Goal: Task Accomplishment & Management: Manage account settings

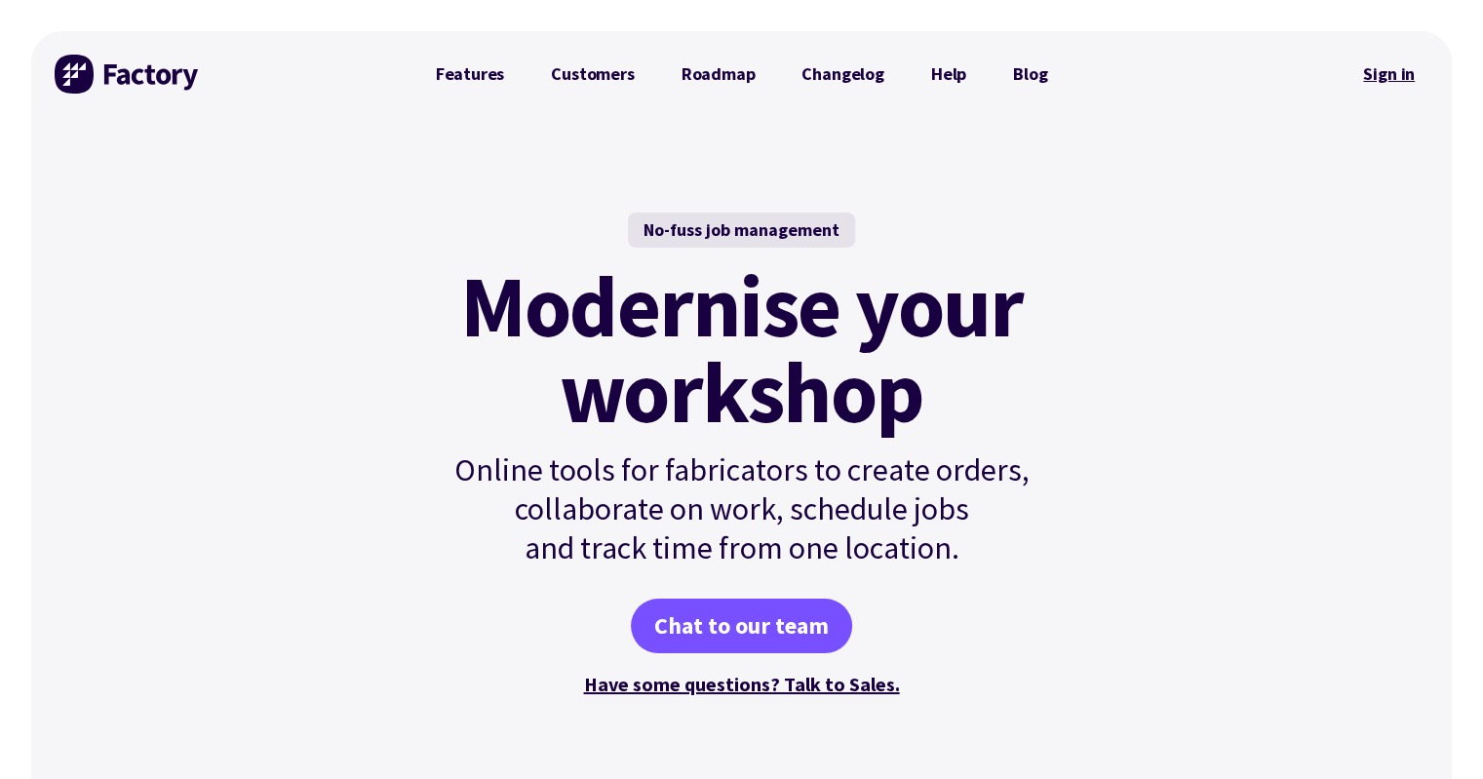
click at [1374, 81] on link "Sign in" at bounding box center [1388, 74] width 79 height 45
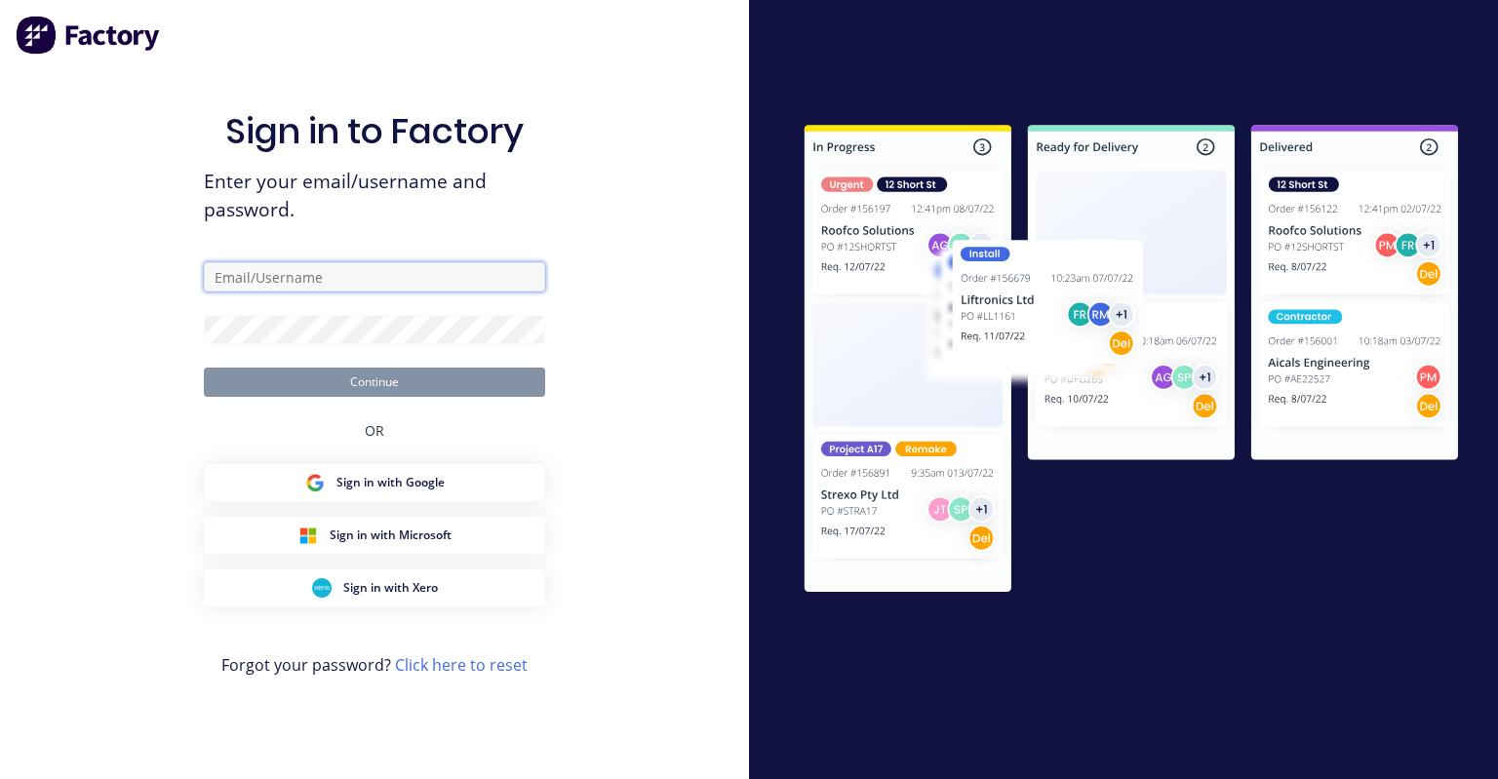
click at [273, 274] on input "text" at bounding box center [374, 276] width 341 height 29
type input "sboake@vgwd.com.au"
click at [429, 666] on link "Click here to reset" at bounding box center [461, 664] width 133 height 21
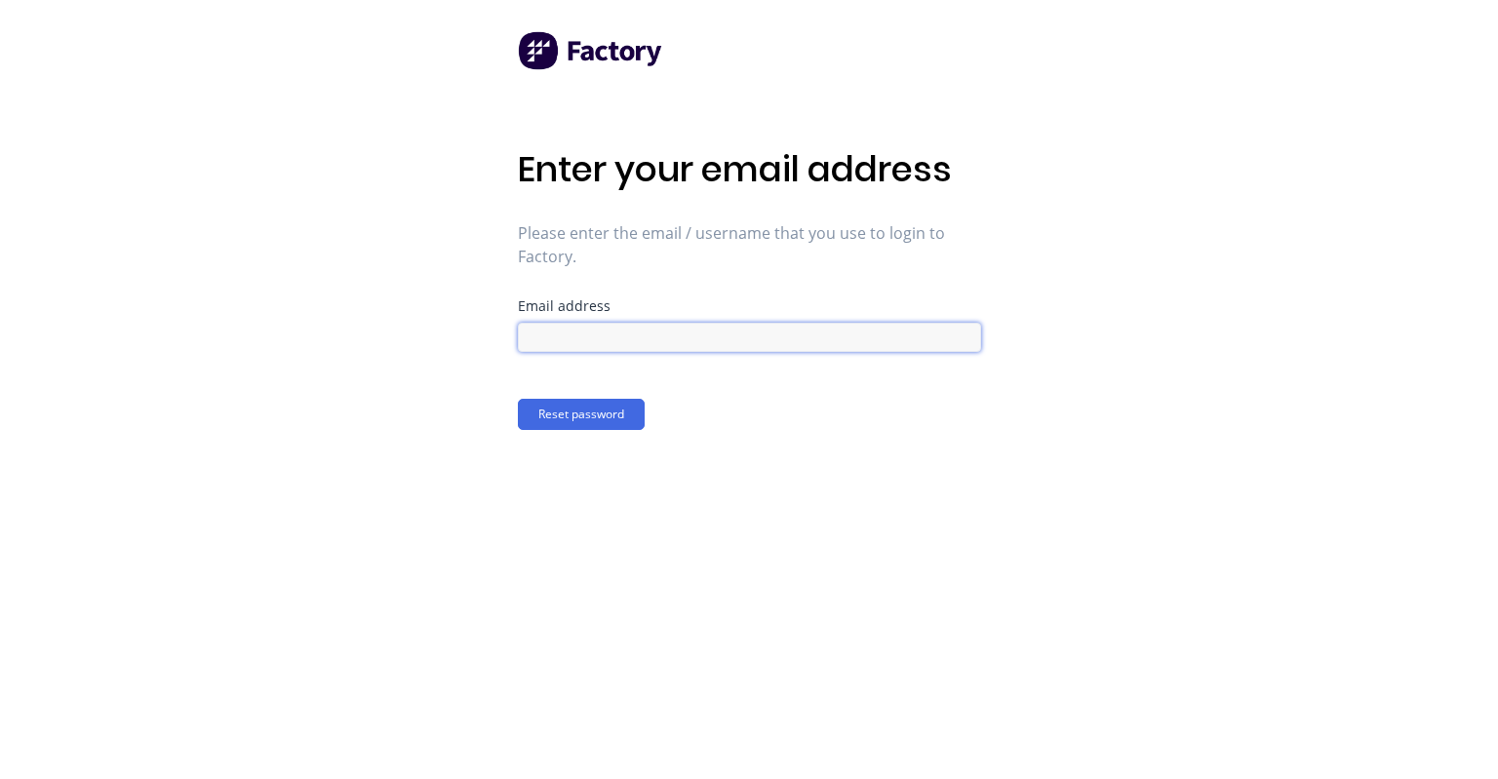
click at [546, 343] on input at bounding box center [749, 337] width 463 height 29
type input "sboake@vgwd.com.au"
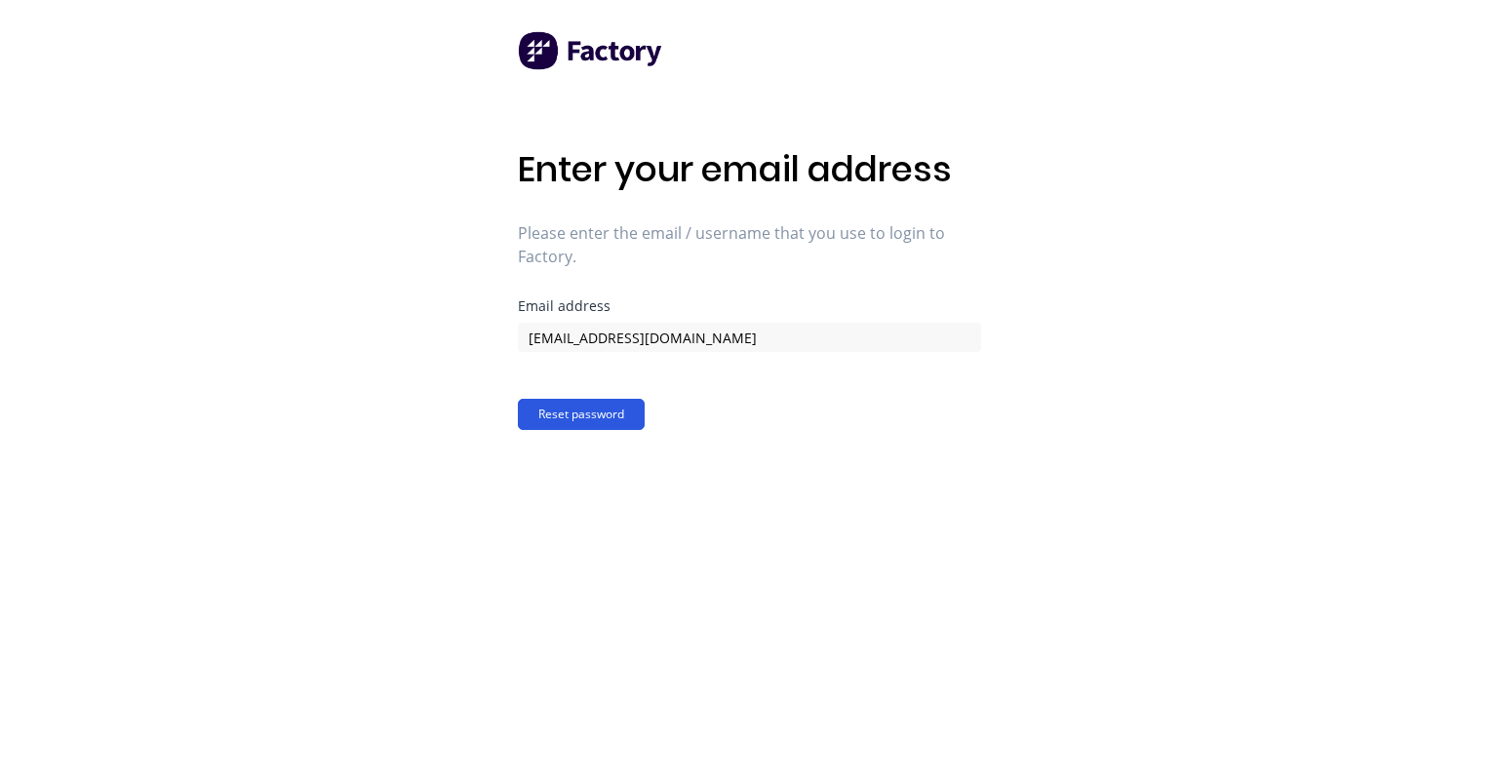
click at [601, 412] on button "Reset password" at bounding box center [581, 414] width 127 height 31
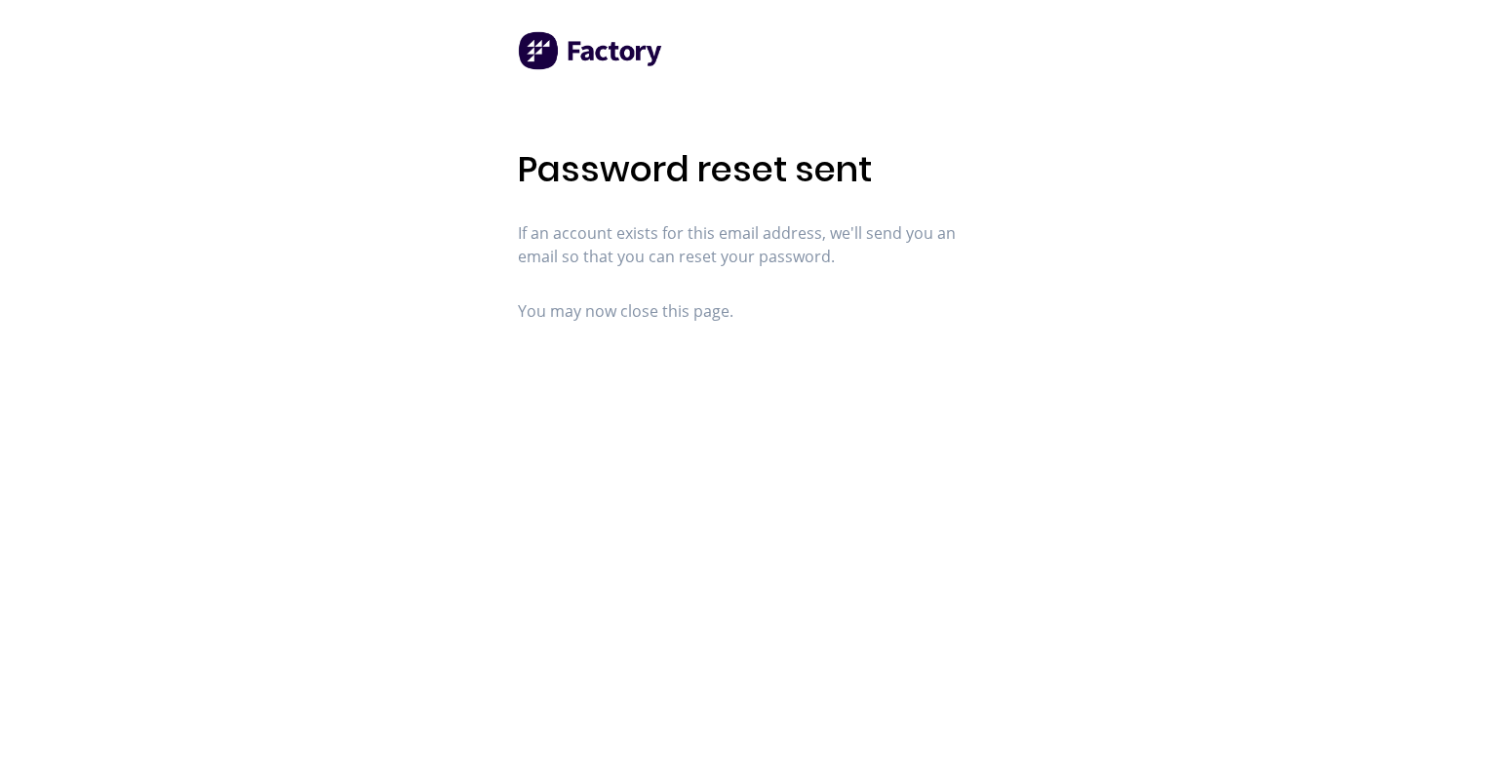
click at [584, 65] on img at bounding box center [591, 50] width 146 height 39
